Goal: Task Accomplishment & Management: Use online tool/utility

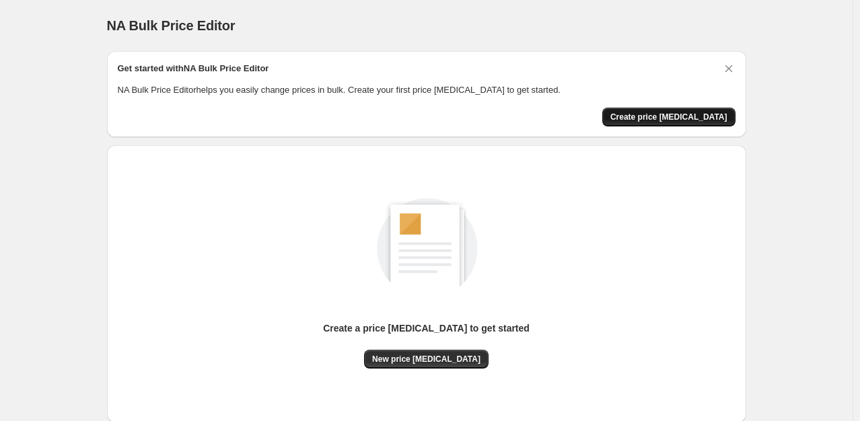
click at [658, 113] on span "Create price [MEDICAL_DATA]" at bounding box center [668, 117] width 117 height 11
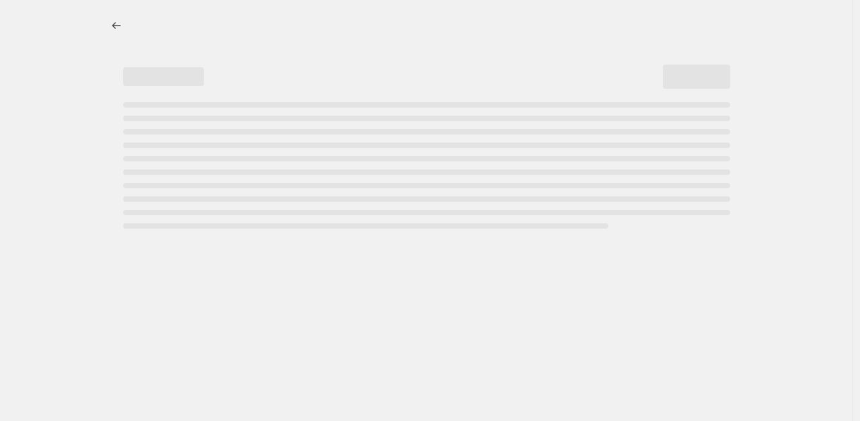
select select "percentage"
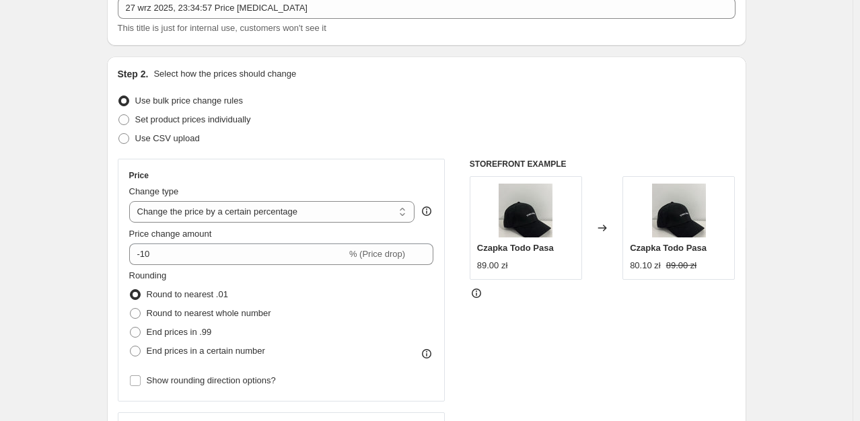
scroll to position [89, 0]
click at [126, 116] on span at bounding box center [123, 119] width 11 height 11
click at [119, 115] on input "Set product prices individually" at bounding box center [118, 114] width 1 height 1
radio input "true"
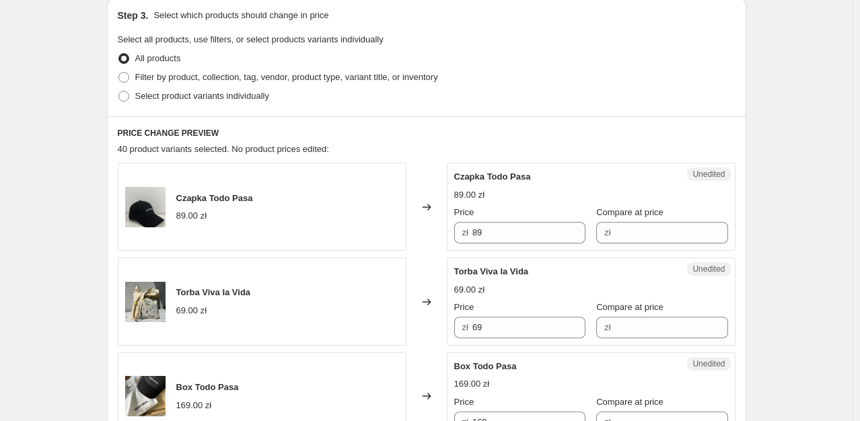
scroll to position [291, 0]
click at [129, 98] on span at bounding box center [123, 95] width 11 height 11
click at [119, 91] on input "Select product variants individually" at bounding box center [118, 90] width 1 height 1
radio input "true"
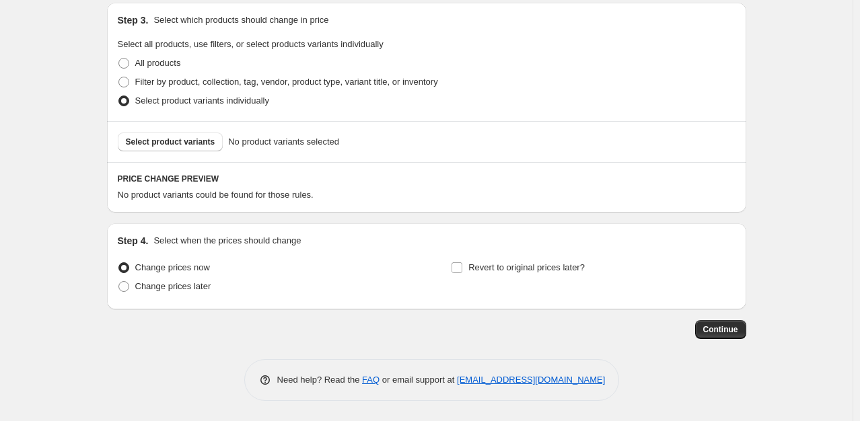
scroll to position [284, 0]
click at [196, 141] on span "Select product variants" at bounding box center [170, 142] width 89 height 11
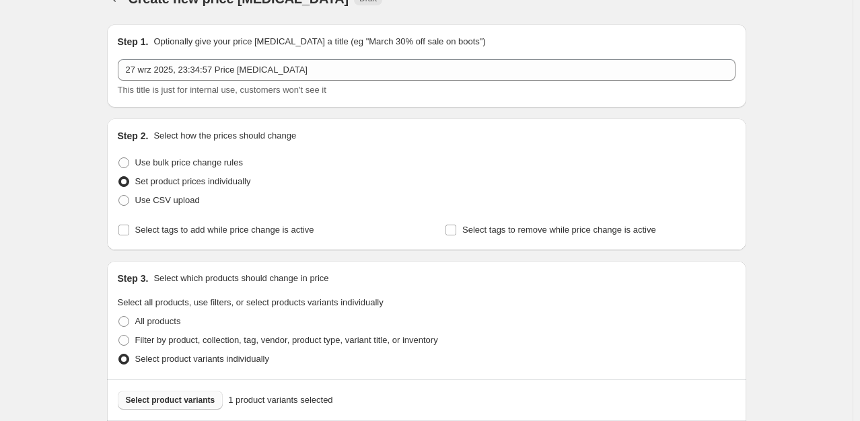
scroll to position [0, 0]
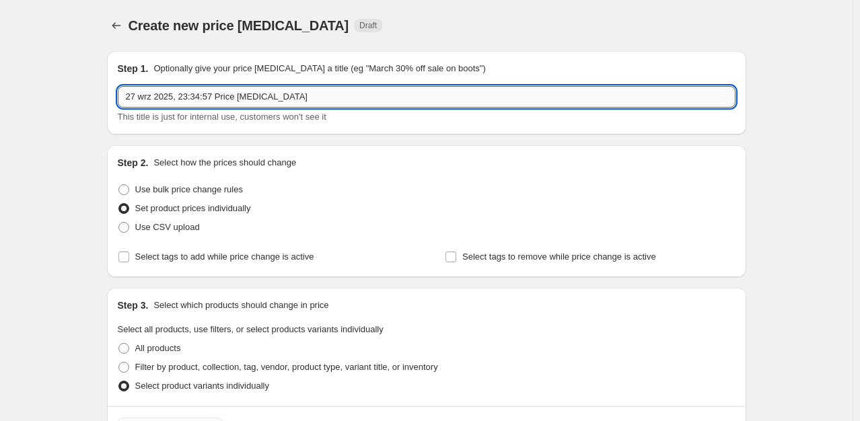
click at [275, 94] on input "27 wrz 2025, 23:34:57 Price [MEDICAL_DATA]" at bounding box center [426, 97] width 617 height 22
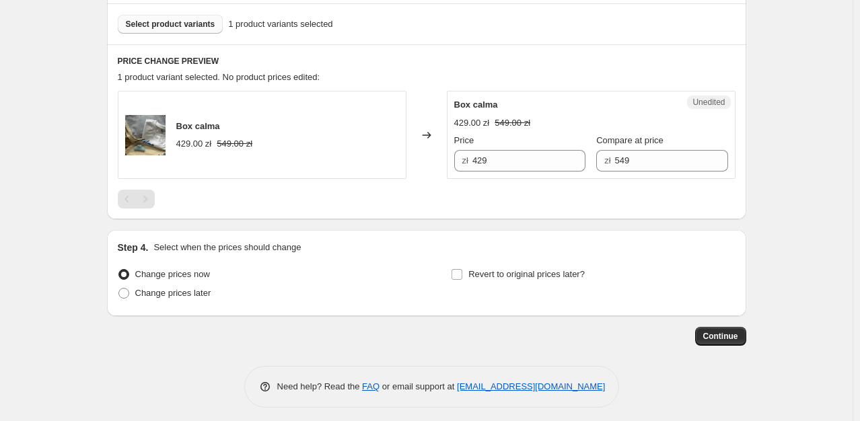
scroll to position [409, 0]
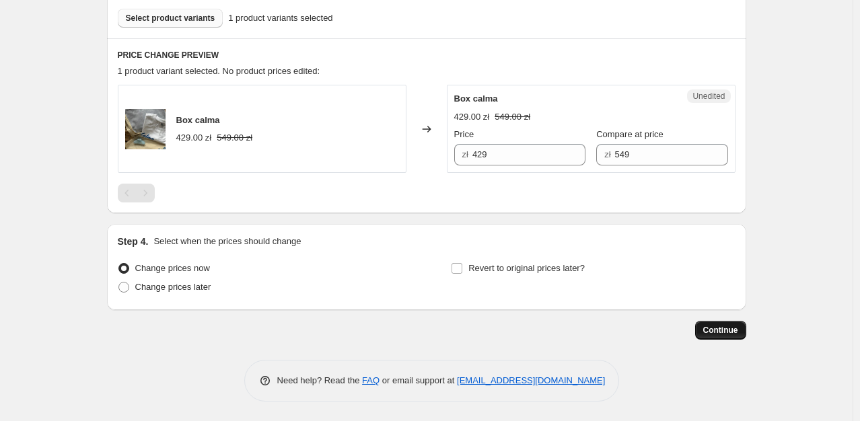
click at [738, 329] on span "Continue" at bounding box center [720, 330] width 35 height 11
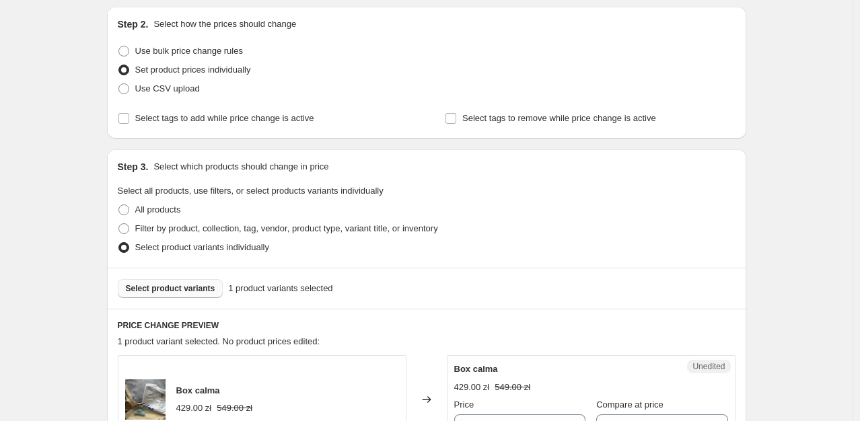
scroll to position [213, 0]
click at [184, 290] on span "Select product variants" at bounding box center [170, 289] width 89 height 11
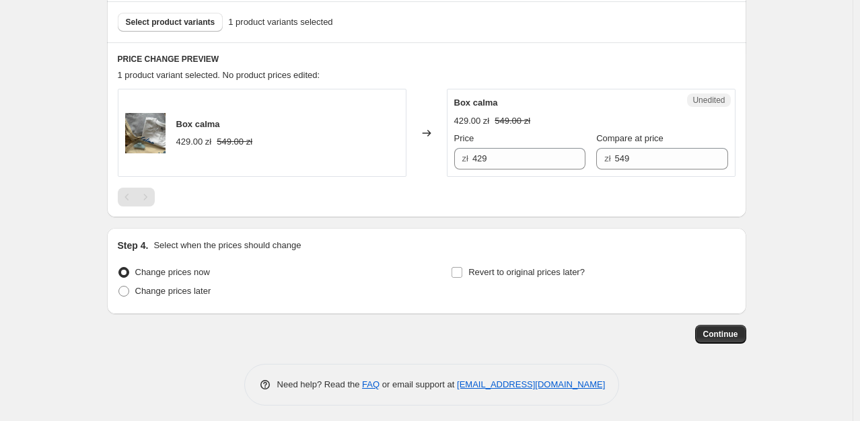
scroll to position [484, 0]
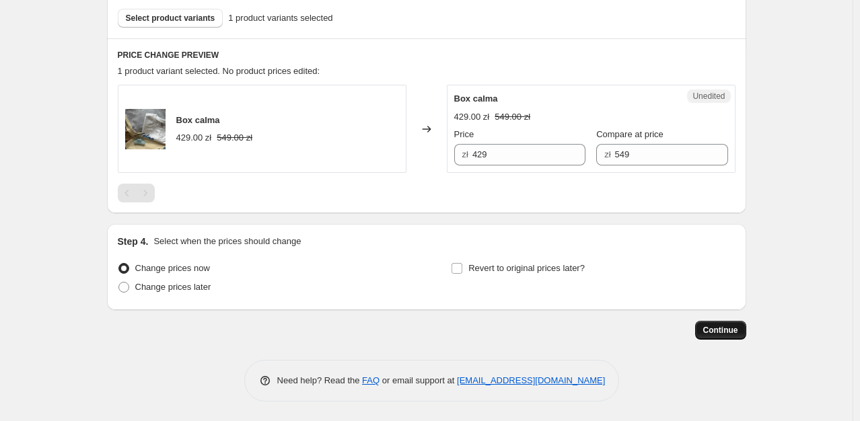
click at [723, 332] on span "Continue" at bounding box center [720, 330] width 35 height 11
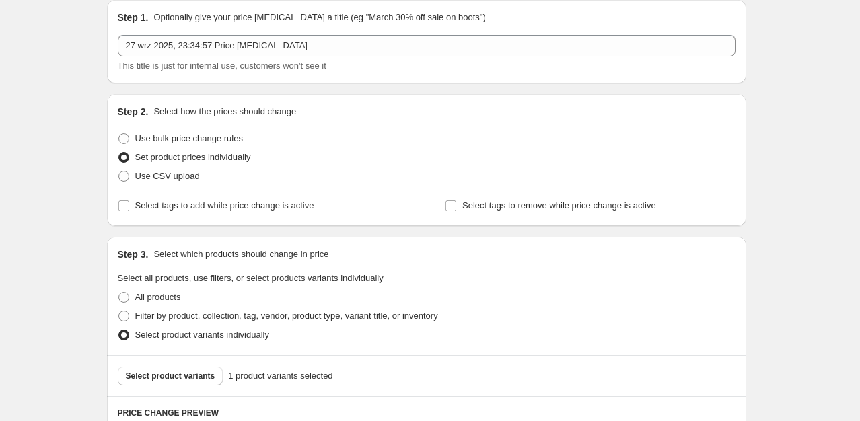
scroll to position [0, 0]
